Goal: Task Accomplishment & Management: Complete application form

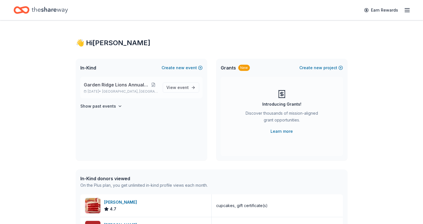
click at [150, 86] on button at bounding box center [153, 85] width 9 height 5
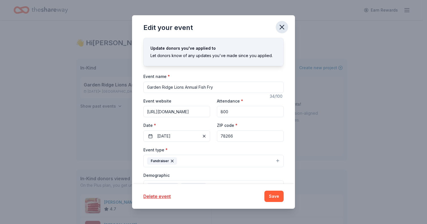
click at [283, 27] on icon "button" at bounding box center [282, 27] width 4 height 4
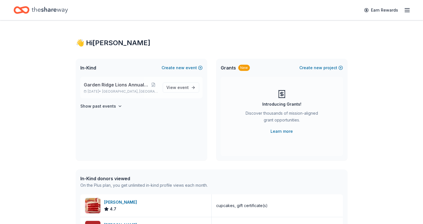
click at [112, 90] on p "Mar 21, 2026 • San Antonio, TX" at bounding box center [121, 91] width 74 height 5
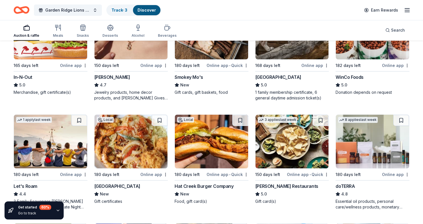
scroll to position [198, 0]
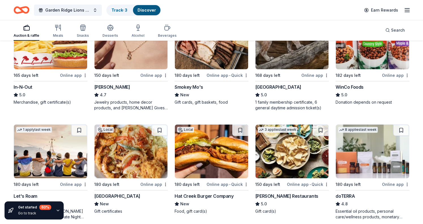
click at [132, 153] on img at bounding box center [130, 152] width 73 height 54
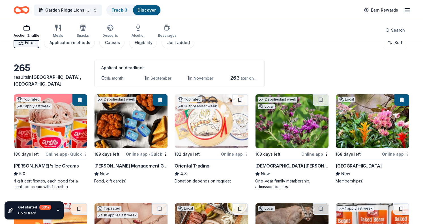
scroll to position [0, 0]
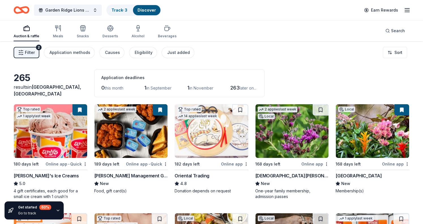
click at [408, 10] on icon "button" at bounding box center [407, 10] width 7 height 7
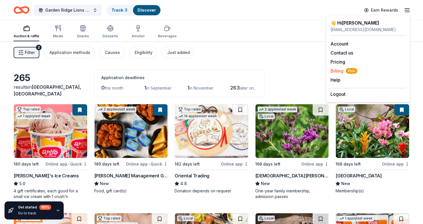
click at [340, 69] on span "Billing Plus" at bounding box center [343, 71] width 27 height 7
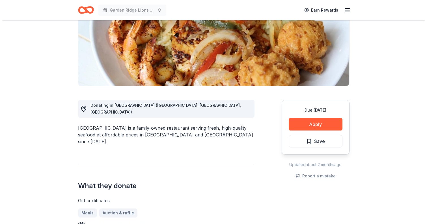
scroll to position [85, 0]
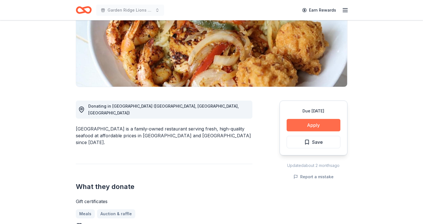
click at [328, 120] on button "Apply" at bounding box center [314, 125] width 54 height 12
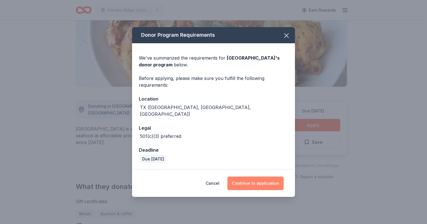
click at [264, 177] on button "Continue to application" at bounding box center [255, 184] width 56 height 14
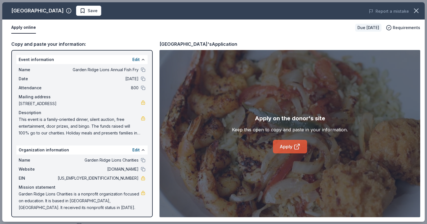
click at [283, 148] on link "Apply" at bounding box center [290, 147] width 34 height 14
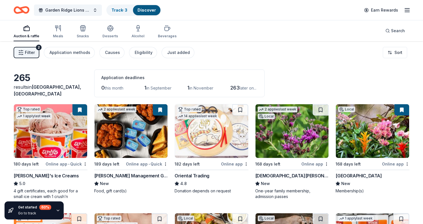
click at [115, 142] on img at bounding box center [130, 131] width 73 height 54
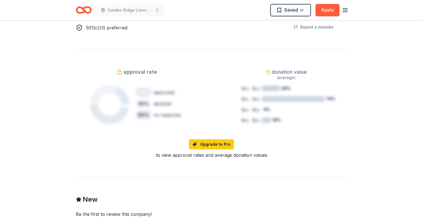
scroll to position [368, 0]
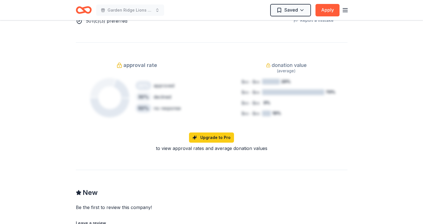
click at [368, 161] on div "Due in 189 days Share Avants Management Group New 2 applies last week approval …" at bounding box center [211, 32] width 423 height 758
click at [390, 133] on div "Due in 189 days Share Avants Management Group New 2 applies last week approval …" at bounding box center [211, 32] width 423 height 758
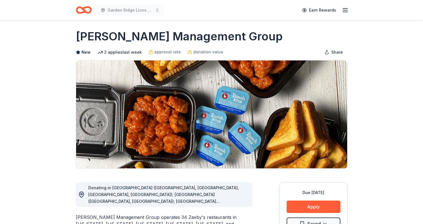
scroll to position [0, 0]
